Goal: Find specific page/section: Find specific page/section

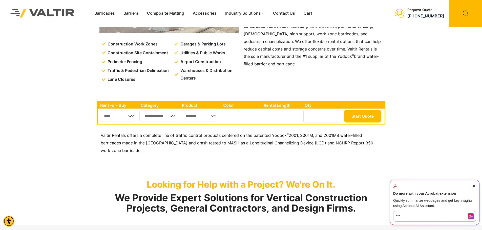
scroll to position [101, 0]
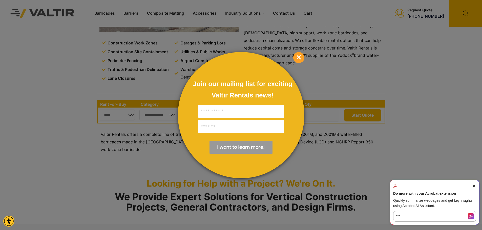
click at [297, 57] on span "×" at bounding box center [298, 57] width 11 height 11
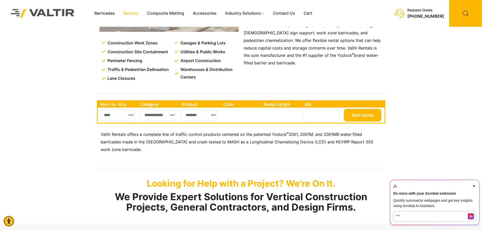
click at [126, 12] on link "Barriers" at bounding box center [131, 14] width 24 height 8
